Goal: Information Seeking & Learning: Learn about a topic

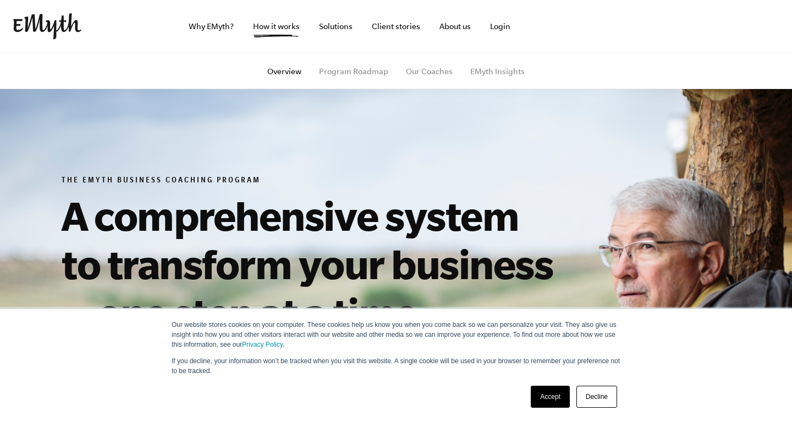
click at [555, 398] on link "Accept" at bounding box center [550, 397] width 39 height 22
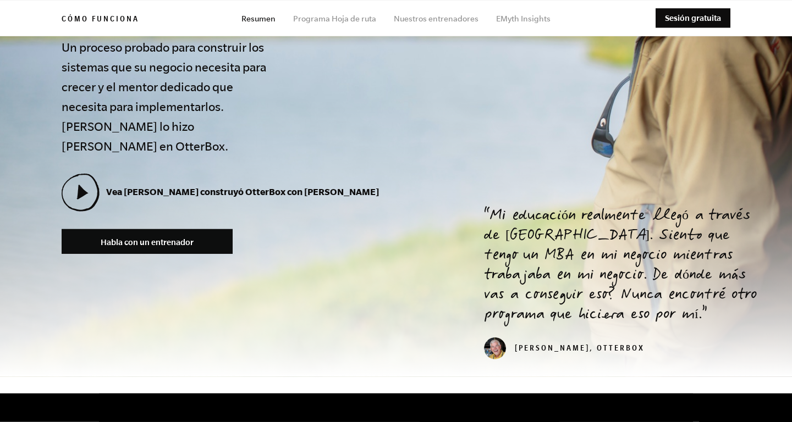
scroll to position [370, 0]
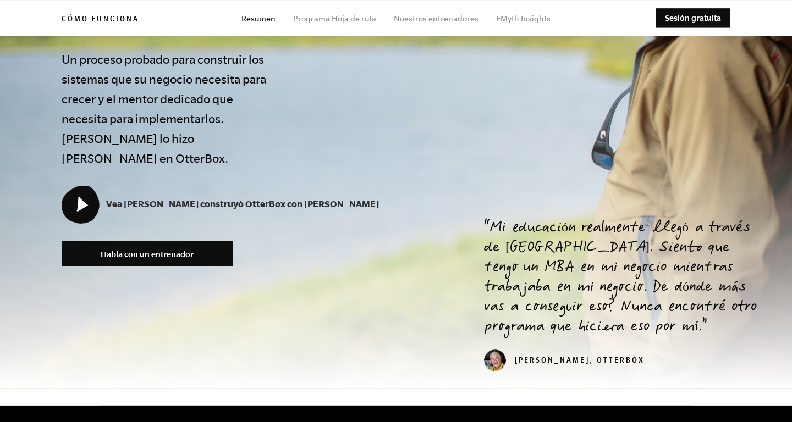
click at [97, 186] on icon at bounding box center [81, 205] width 38 height 38
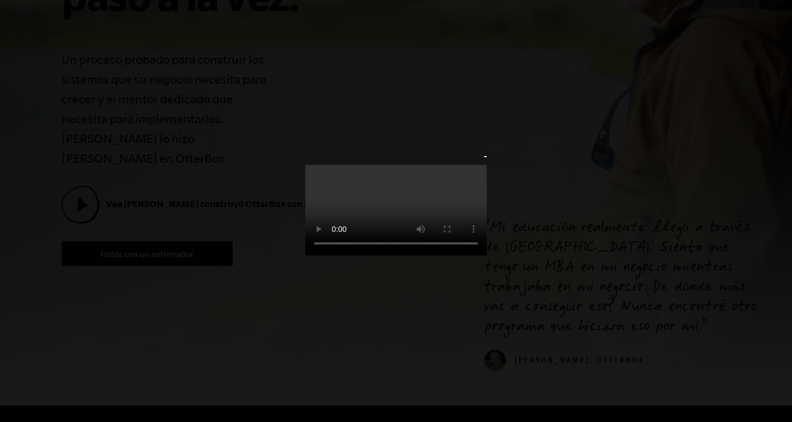
click at [289, 148] on div "-" at bounding box center [396, 210] width 214 height 125
click at [289, 177] on div "-" at bounding box center [396, 210] width 214 height 125
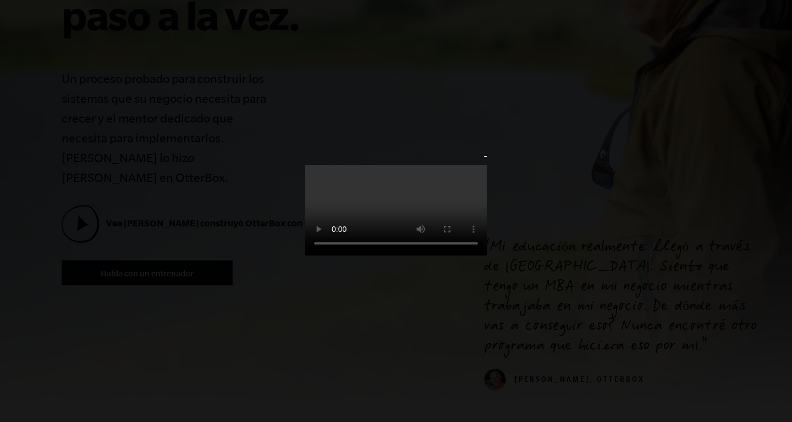
scroll to position [351, 0]
click at [503, 148] on div "-" at bounding box center [396, 210] width 214 height 125
drag, startPoint x: 776, startPoint y: 136, endPoint x: 779, endPoint y: 146, distance: 10.8
click at [503, 148] on div "-" at bounding box center [396, 210] width 214 height 125
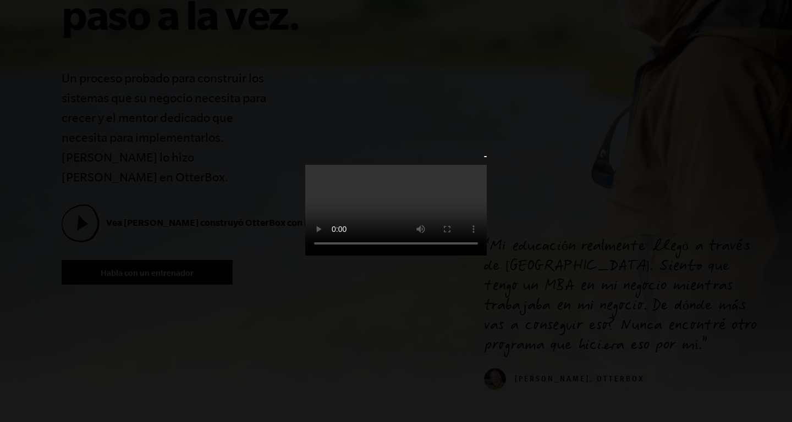
click at [289, 259] on div "-" at bounding box center [396, 210] width 214 height 125
click at [289, 260] on div "-" at bounding box center [396, 210] width 214 height 125
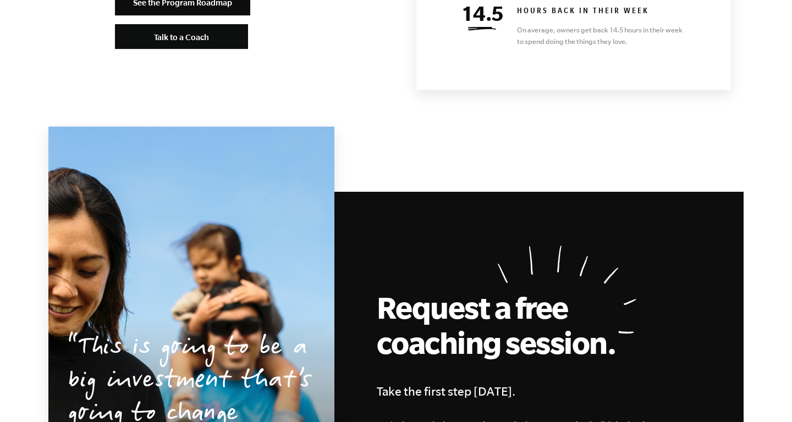
scroll to position [5040, 0]
